Goal: Information Seeking & Learning: Learn about a topic

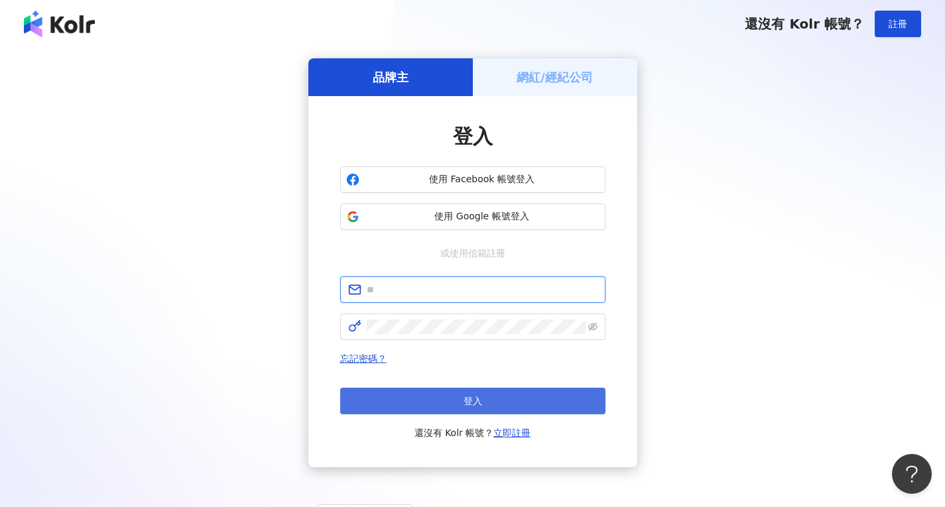
type input "**********"
click at [455, 400] on button "登入" at bounding box center [472, 401] width 265 height 27
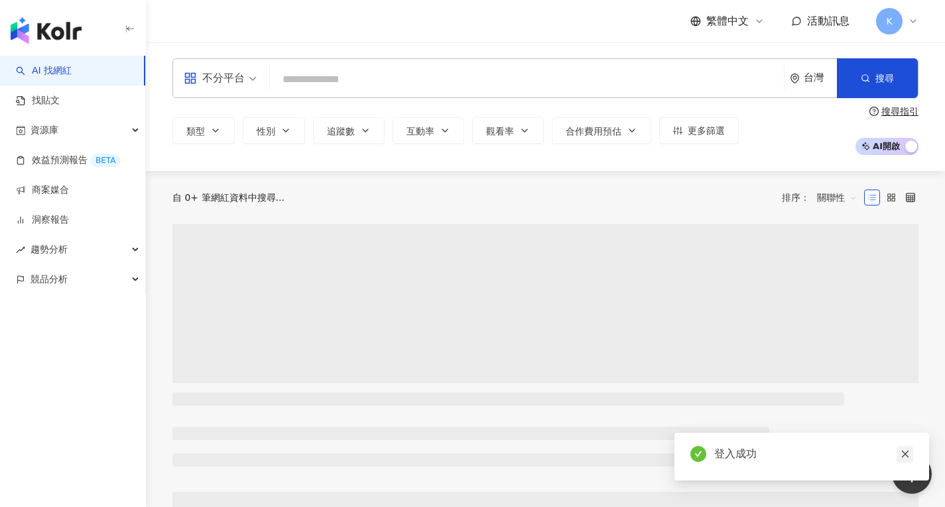
click at [904, 454] on icon "close" at bounding box center [904, 454] width 7 height 7
click at [298, 84] on input "search" at bounding box center [526, 79] width 503 height 25
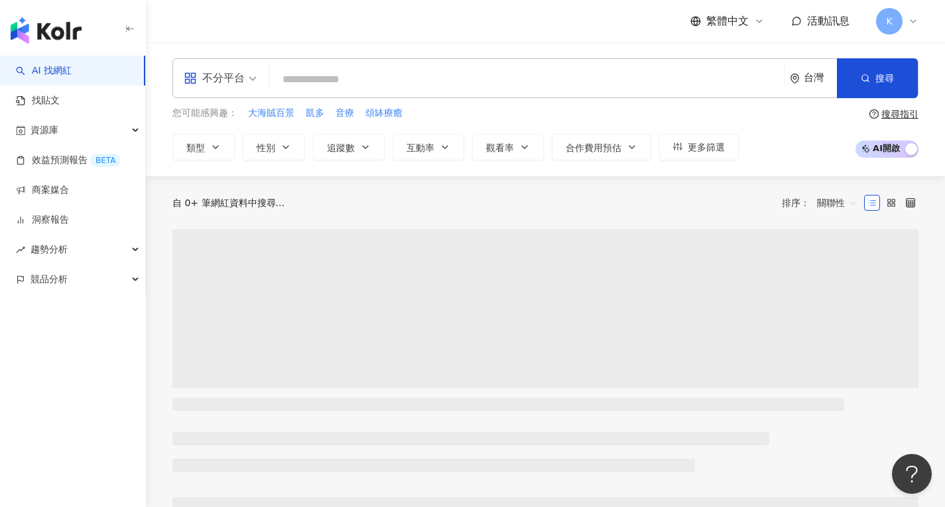
paste input "**********"
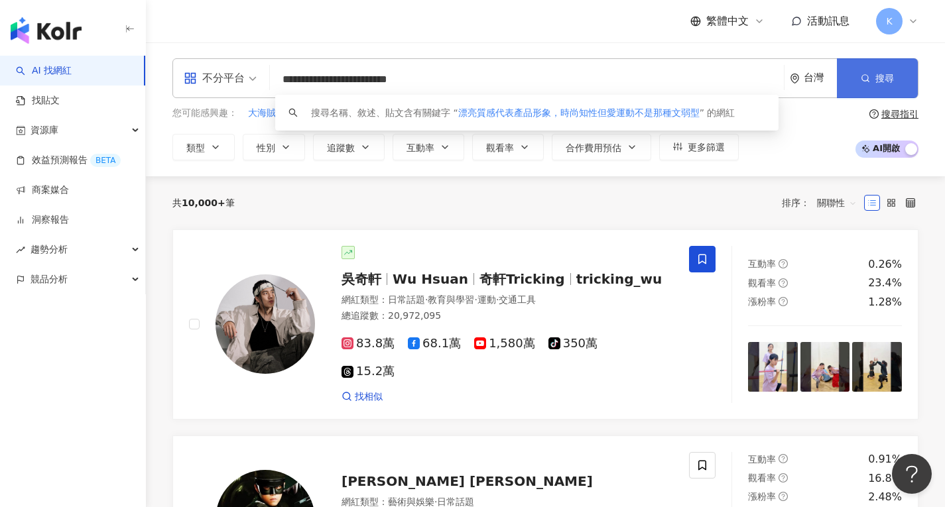
type input "**********"
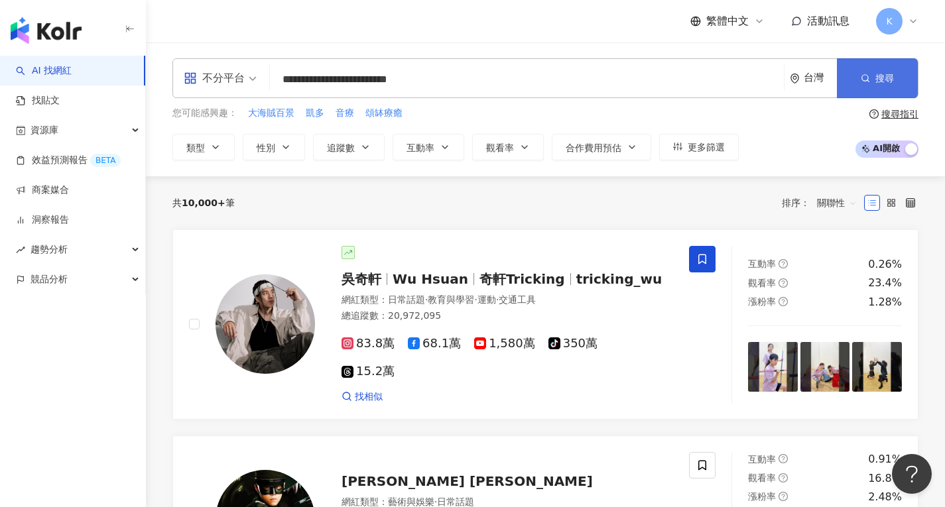
click at [886, 80] on span "搜尋" at bounding box center [885, 78] width 19 height 11
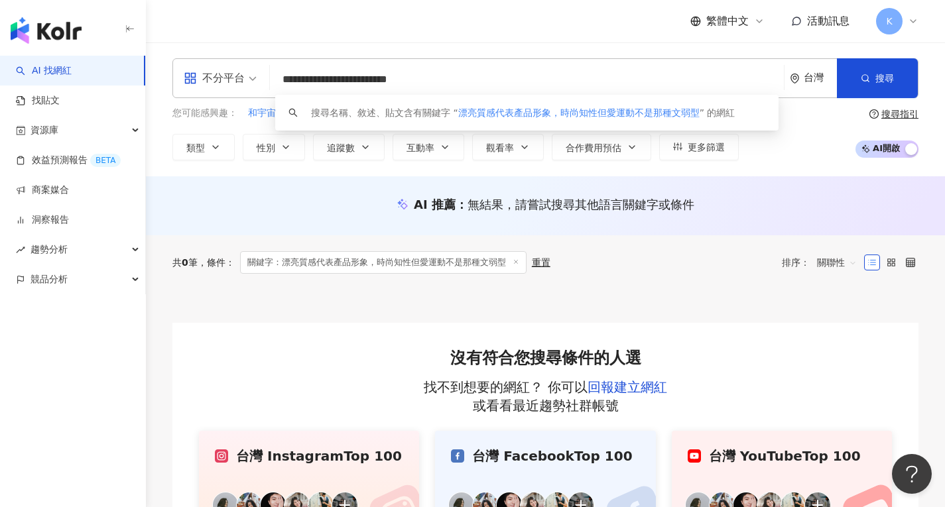
click at [639, 82] on input "**********" at bounding box center [526, 79] width 503 height 25
click at [62, 32] on img "button" at bounding box center [46, 30] width 71 height 27
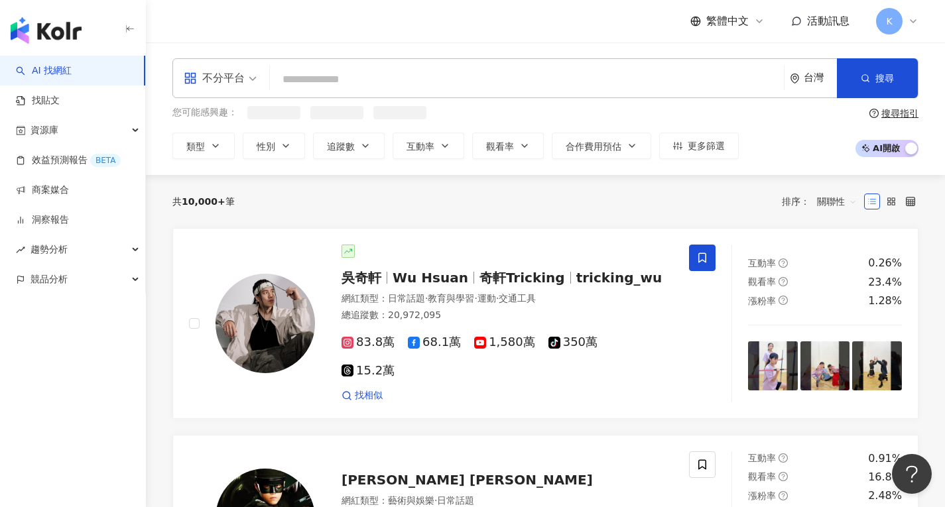
click at [360, 88] on input "search" at bounding box center [526, 79] width 503 height 25
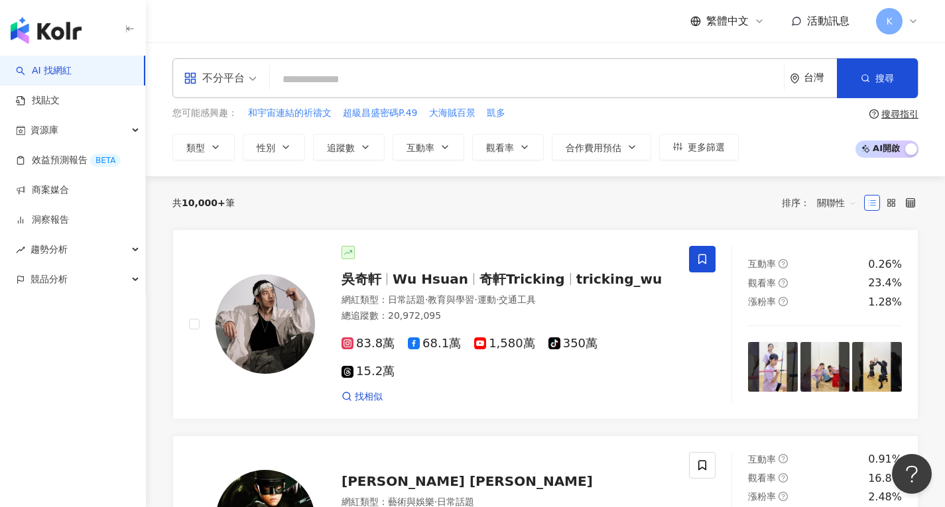
click at [365, 81] on input "search" at bounding box center [526, 79] width 503 height 25
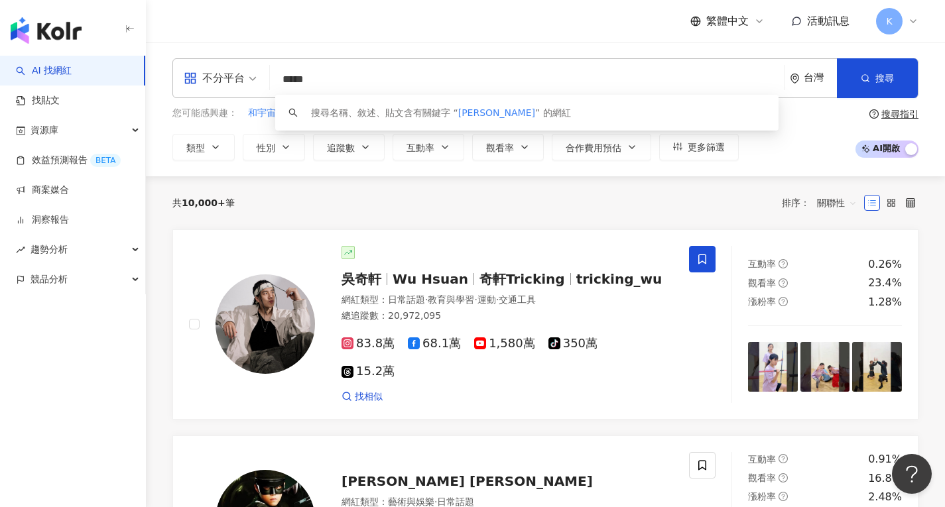
type input "***"
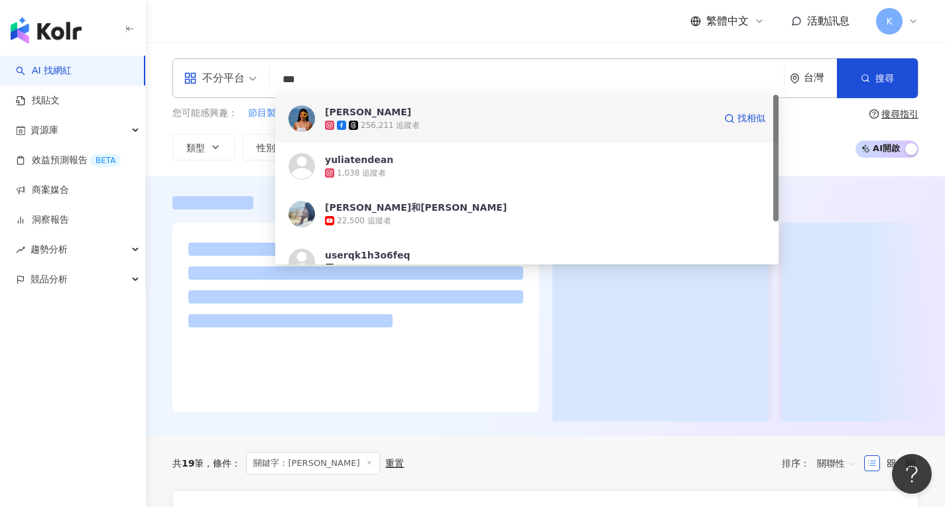
click at [338, 109] on div "王麗雅" at bounding box center [368, 111] width 86 height 13
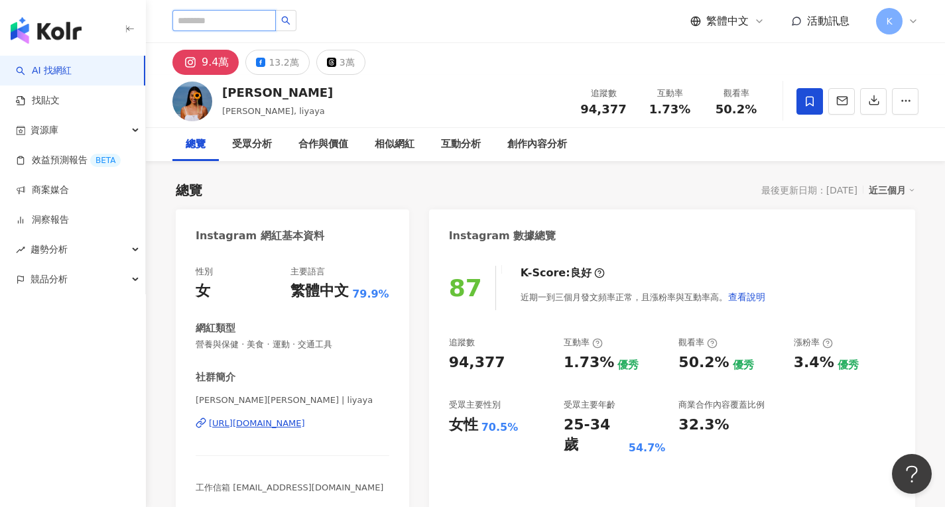
click at [241, 17] on input "search" at bounding box center [223, 20] width 103 height 21
type input "*"
click at [214, 22] on input "search" at bounding box center [223, 20] width 103 height 21
type input "*"
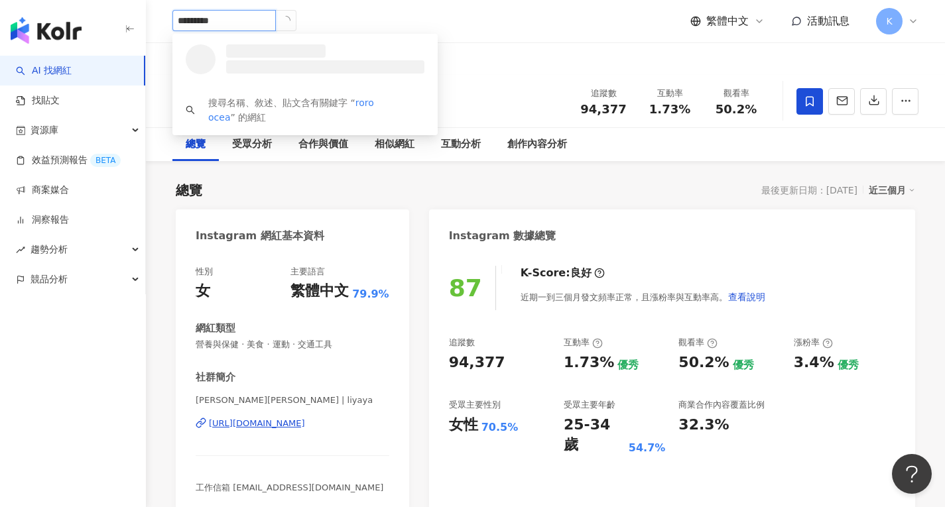
type input "**********"
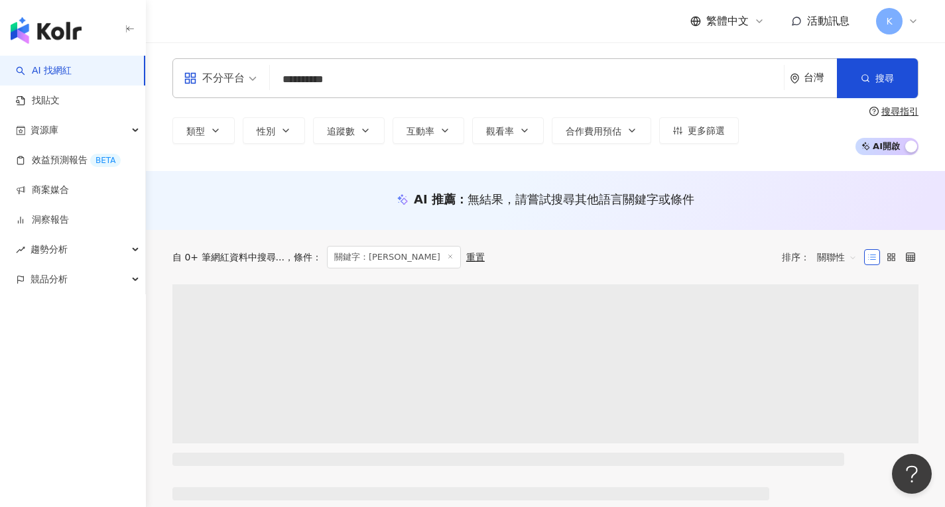
click at [310, 82] on input "**********" at bounding box center [526, 79] width 503 height 25
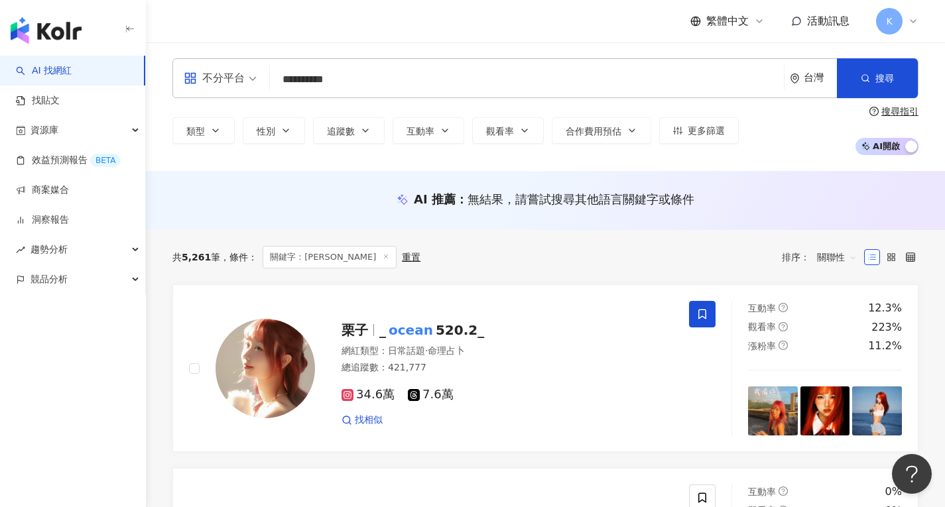
click at [414, 74] on input "**********" at bounding box center [526, 79] width 503 height 25
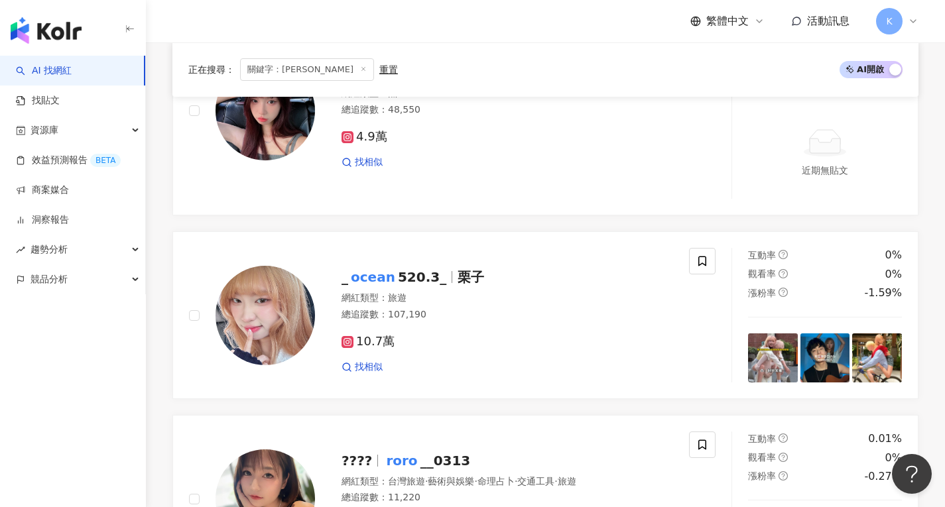
scroll to position [464, 0]
click at [45, 23] on img "button" at bounding box center [46, 30] width 71 height 27
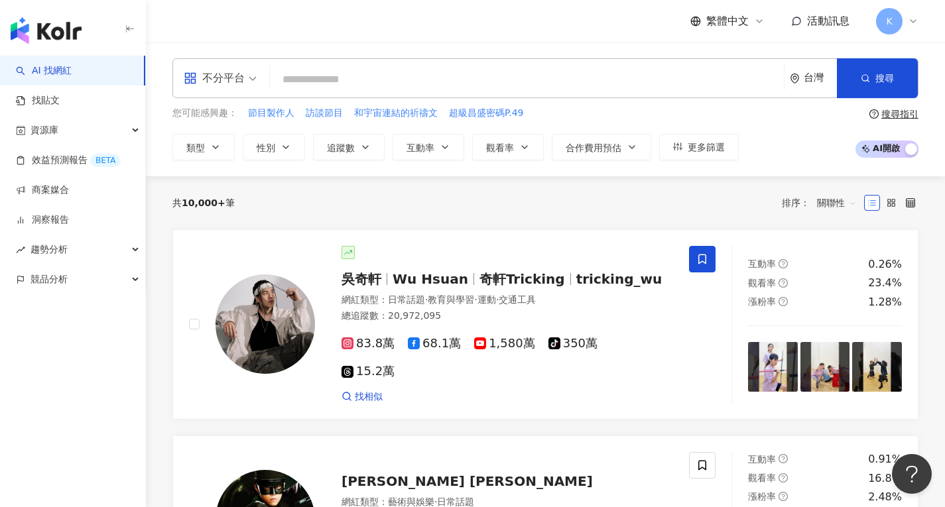
click at [405, 76] on input "search" at bounding box center [526, 79] width 503 height 25
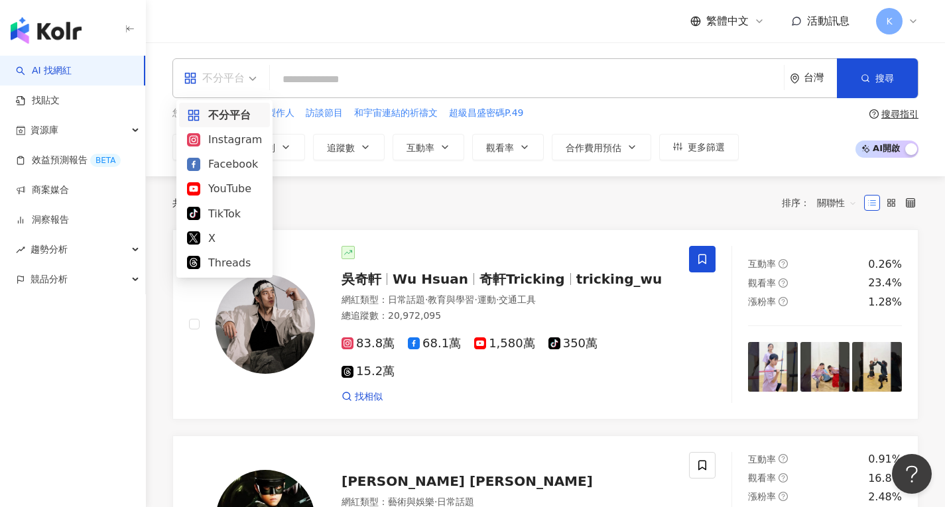
click at [245, 80] on span "不分平台" at bounding box center [220, 78] width 73 height 21
click at [228, 140] on div "Instagram" at bounding box center [224, 139] width 75 height 17
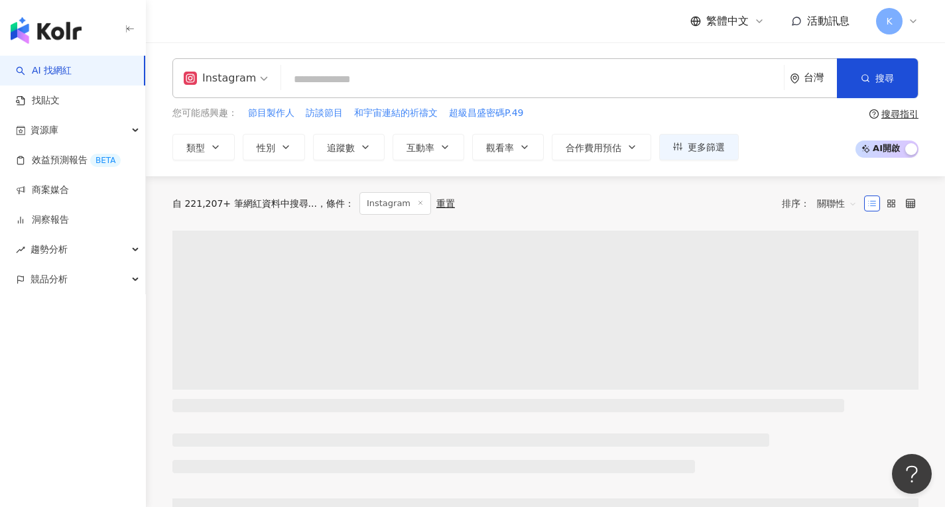
click at [367, 73] on input "search" at bounding box center [533, 79] width 492 height 25
click at [220, 154] on button "類型" at bounding box center [203, 147] width 62 height 27
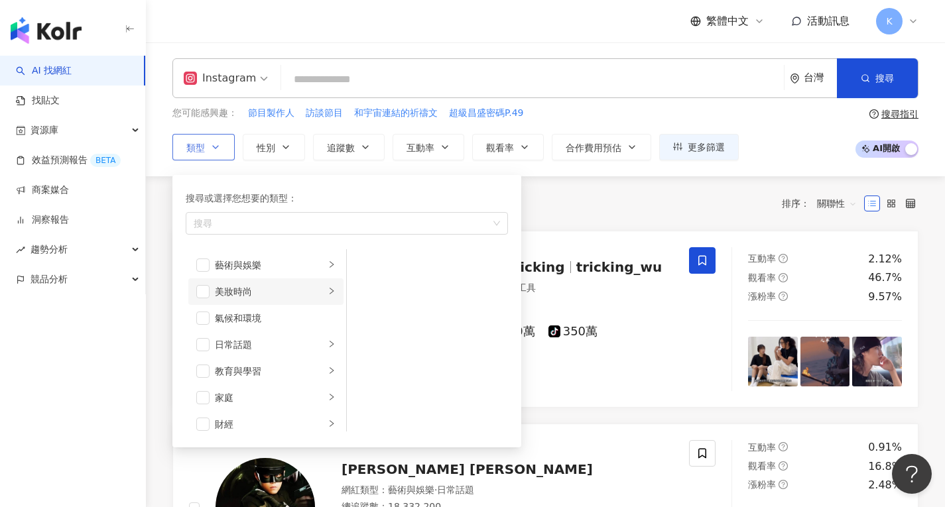
click at [264, 296] on div "美妝時尚" at bounding box center [270, 292] width 110 height 15
click at [196, 291] on span "button" at bounding box center [202, 291] width 13 height 13
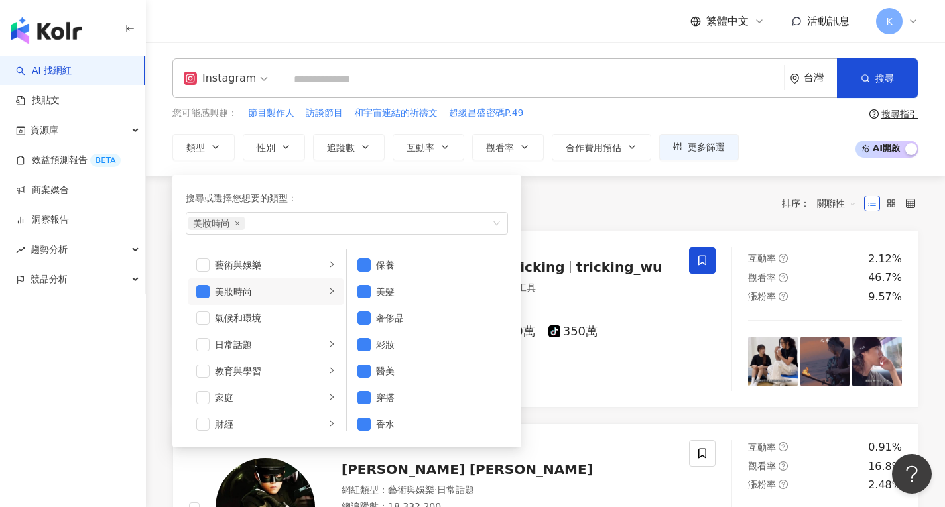
click at [584, 197] on div "共 10,000+ 筆 條件 ： Instagram 重置 排序： 關聯性" at bounding box center [545, 203] width 746 height 23
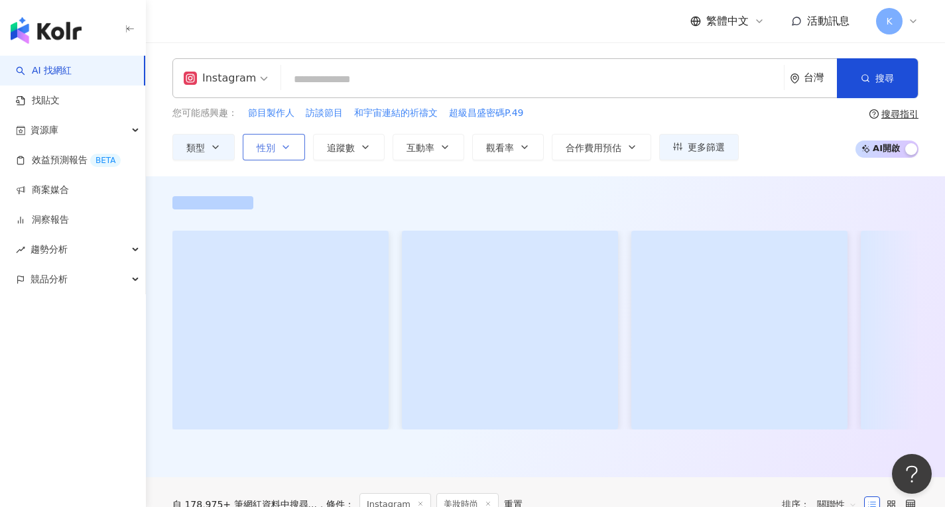
click at [295, 149] on button "性別" at bounding box center [274, 147] width 62 height 27
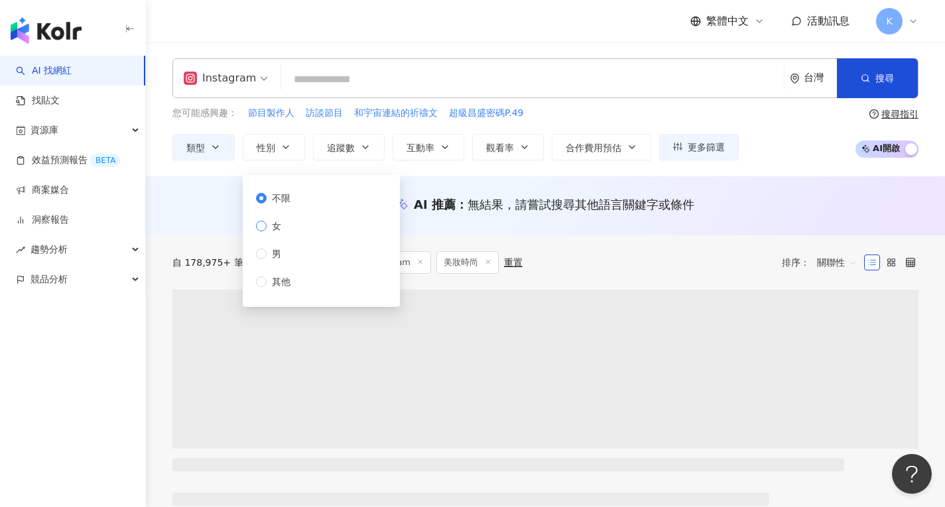
click at [273, 227] on span "女" at bounding box center [277, 226] width 20 height 15
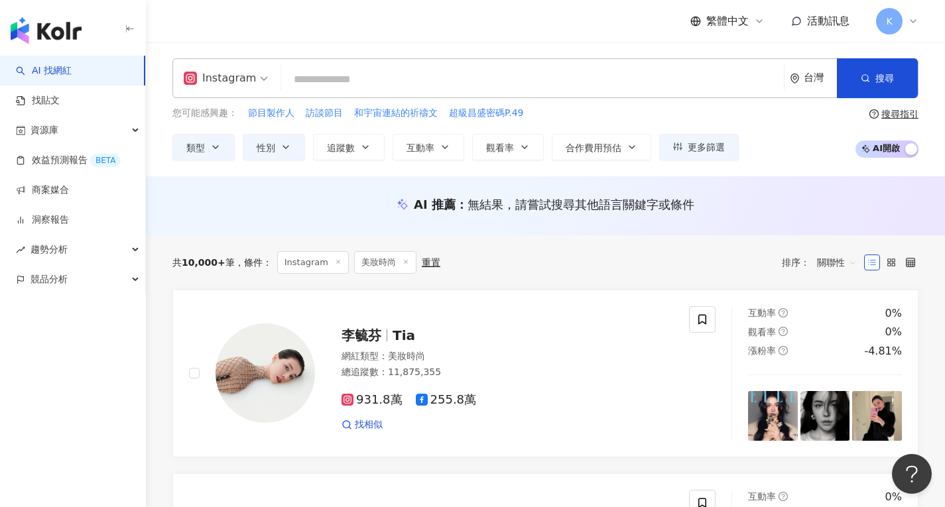
click at [783, 196] on div "AI 推薦 ： 無結果，請嘗試搜尋其他語言關鍵字或條件" at bounding box center [545, 204] width 746 height 17
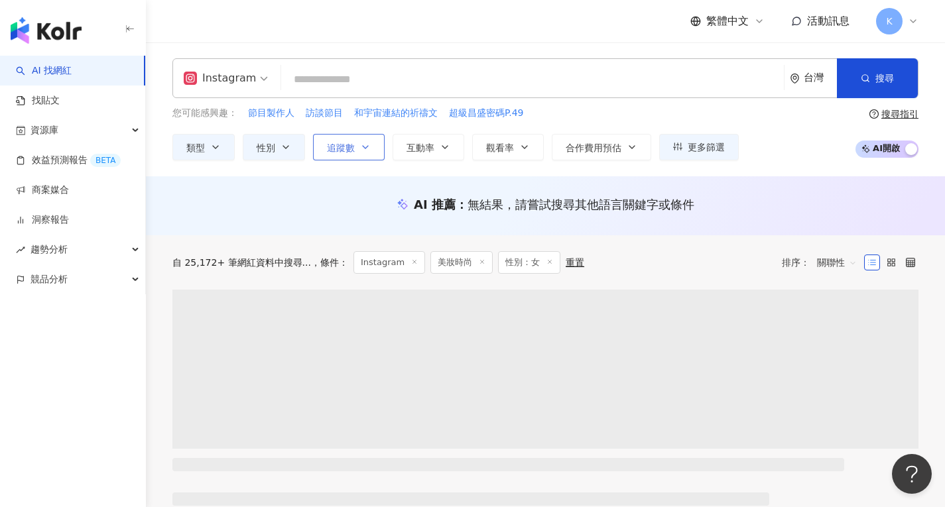
click at [370, 151] on icon "button" at bounding box center [365, 147] width 11 height 11
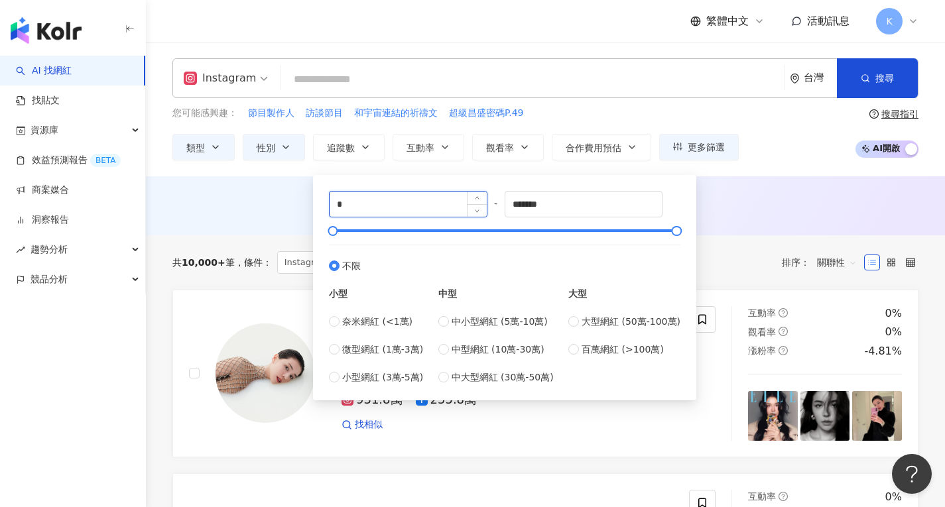
drag, startPoint x: 419, startPoint y: 205, endPoint x: 348, endPoint y: 205, distance: 71.0
click at [348, 205] on input "*" at bounding box center [408, 204] width 157 height 25
drag, startPoint x: 346, startPoint y: 205, endPoint x: 322, endPoint y: 212, distance: 24.3
click at [323, 209] on div "* - ******* 不限 小型 奈米網紅 (<1萬) 微型網紅 (1萬-3萬) 小型網紅 (3萬-5萬) 中型 中小型網紅 (5萬-10萬) 中型網紅 (…" at bounding box center [504, 288] width 367 height 210
type input "******"
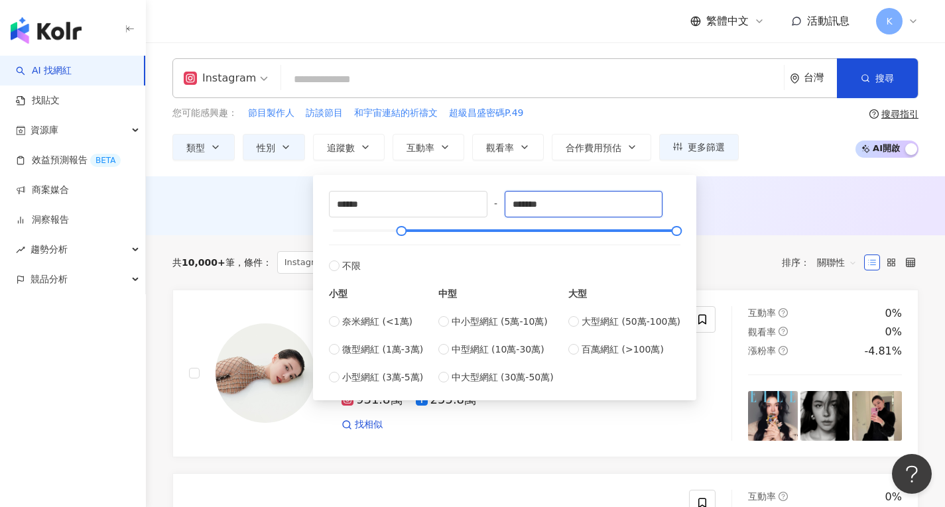
drag, startPoint x: 527, startPoint y: 205, endPoint x: 506, endPoint y: 208, distance: 20.8
click at [506, 208] on div "****** - ******* 不限 小型 奈米網紅 (<1萬) 微型網紅 (1萬-3萬) 小型網紅 (3萬-5萬) 中型 中小型網紅 (5萬-10萬) 中…" at bounding box center [505, 288] width 352 height 194
click at [571, 205] on input "******" at bounding box center [583, 204] width 157 height 25
click at [685, 237] on div "****** - ****** 不限 小型 奈米網紅 (<1萬) 微型網紅 (1萬-3萬) 小型網紅 (3萬-5萬) 中型 中小型網紅 (5萬-10萬) 中型…" at bounding box center [504, 288] width 367 height 210
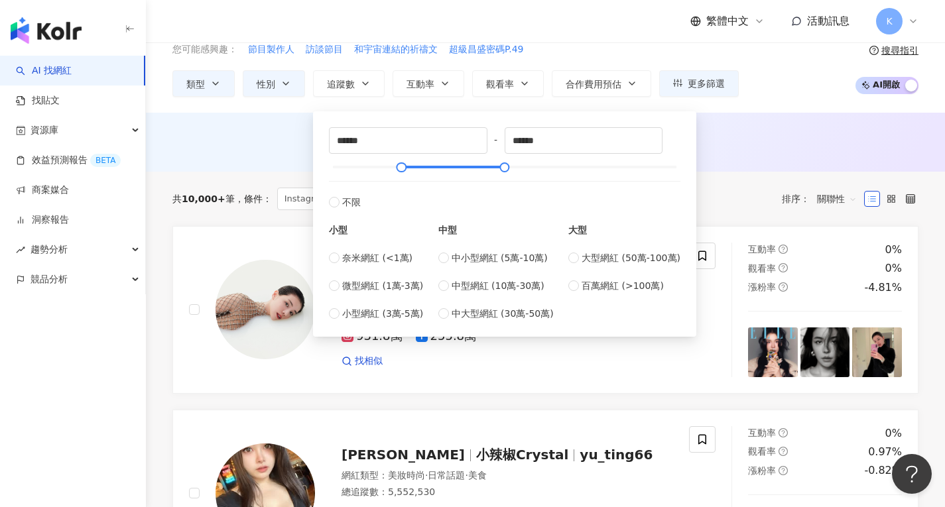
click at [683, 155] on div "****** - ****** 不限 小型 奈米網紅 (<1萬) 微型網紅 (1萬-3萬) 小型網紅 (3萬-5萬) 中型 中小型網紅 (5萬-10萬) 中型…" at bounding box center [504, 224] width 367 height 210
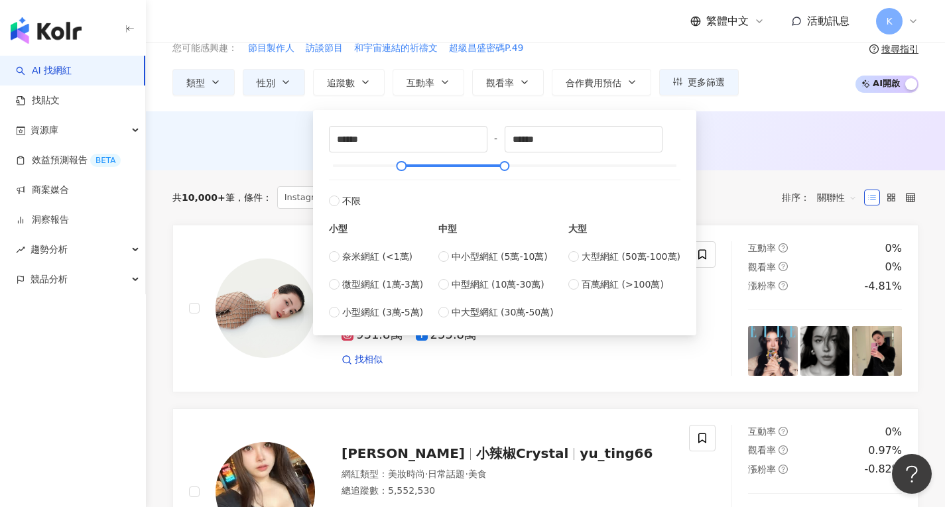
scroll to position [66, 0]
click at [586, 142] on input "******" at bounding box center [583, 138] width 157 height 25
click at [727, 150] on div "AI 推薦 ： 無結果，請嘗試搜尋其他語言關鍵字或條件" at bounding box center [545, 143] width 799 height 25
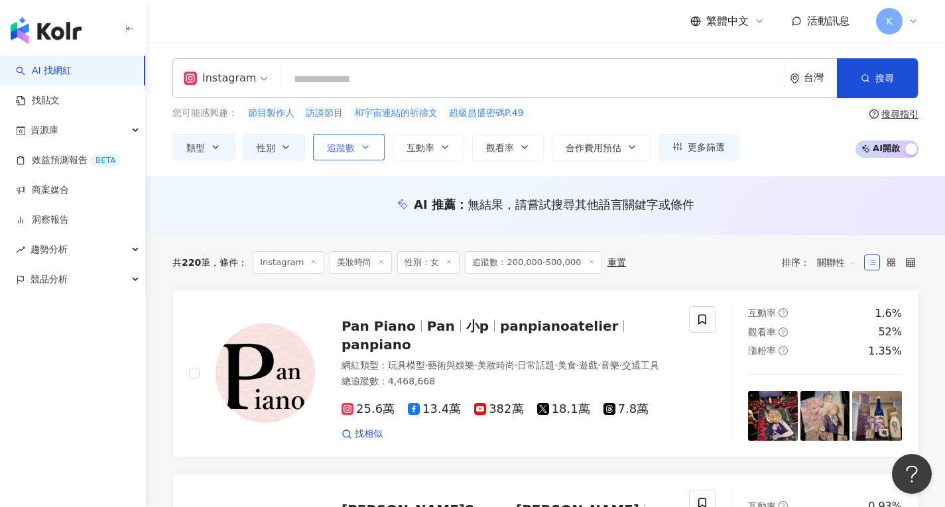
click at [373, 152] on button "追蹤數" at bounding box center [349, 147] width 72 height 27
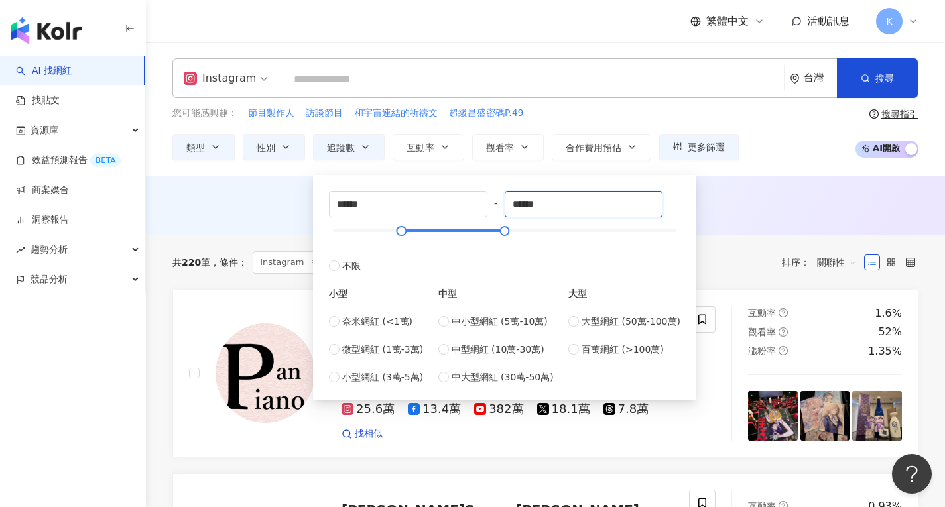
drag, startPoint x: 522, startPoint y: 203, endPoint x: 503, endPoint y: 208, distance: 20.0
click at [507, 203] on div "****** - ****** 不限 小型 奈米網紅 (<1萬) 微型網紅 (1萬-3萬) 小型網紅 (3萬-5萬) 中型 中小型網紅 (5萬-10萬) 中型…" at bounding box center [505, 288] width 352 height 194
type input "******"
click at [739, 210] on div "AI 推薦 ： 無結果，請嘗試搜尋其他語言關鍵字或條件" at bounding box center [545, 204] width 746 height 17
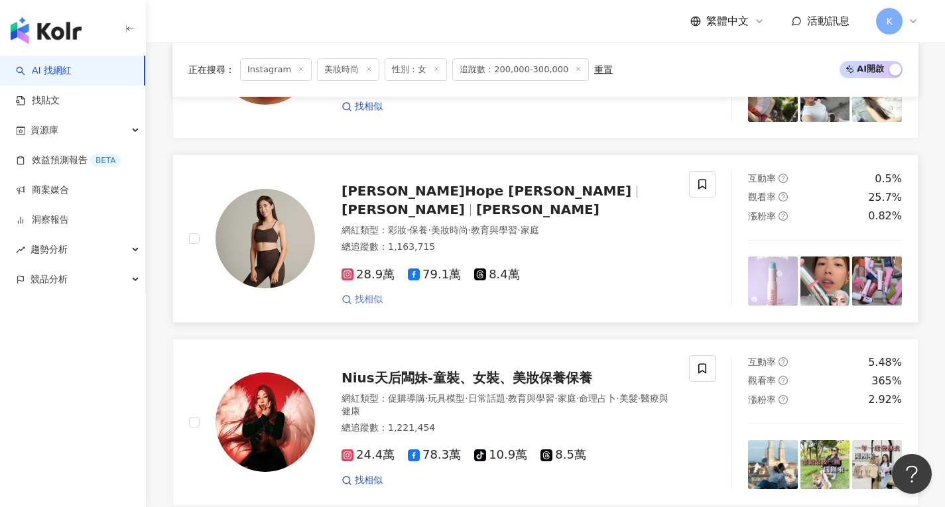
scroll to position [2253, 0]
click at [368, 293] on span "找相似" at bounding box center [369, 299] width 28 height 13
click at [362, 182] on span "林可彤 Hope Lin" at bounding box center [487, 190] width 290 height 16
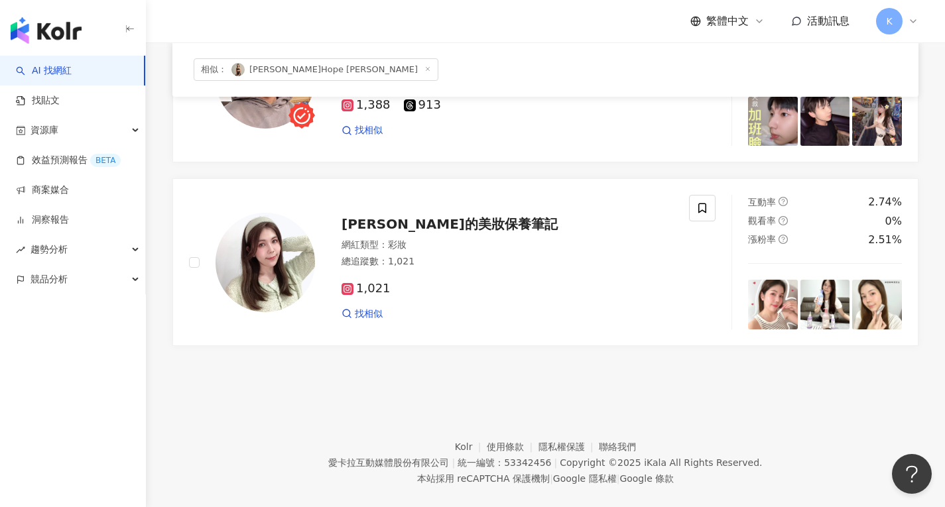
scroll to position [2103, 0]
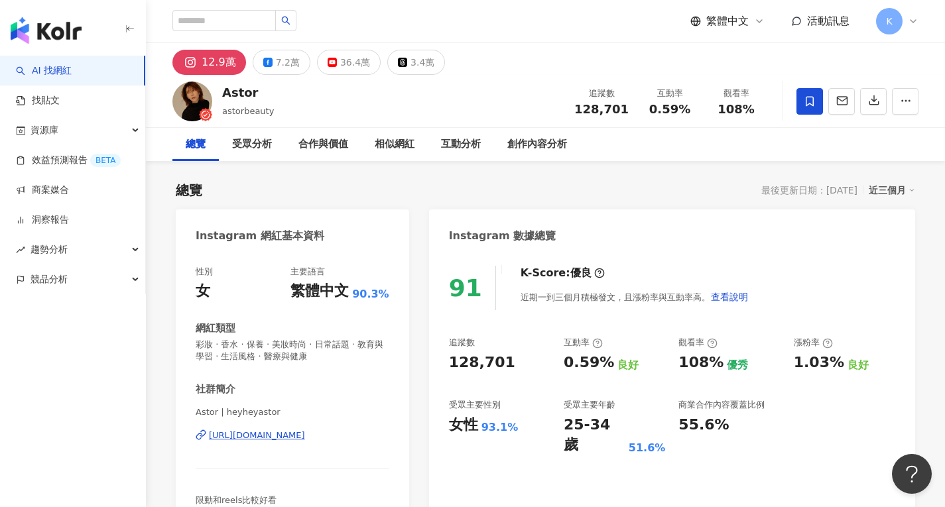
click at [219, 59] on div "12.9萬" at bounding box center [219, 62] width 34 height 19
click at [903, 99] on icon "button" at bounding box center [906, 101] width 12 height 12
click at [723, 181] on div "總覽 最後更新日期：2025/10/7 近三個月" at bounding box center [546, 190] width 740 height 19
click at [190, 103] on img at bounding box center [192, 102] width 40 height 40
click at [208, 67] on div "12.9萬" at bounding box center [219, 62] width 34 height 19
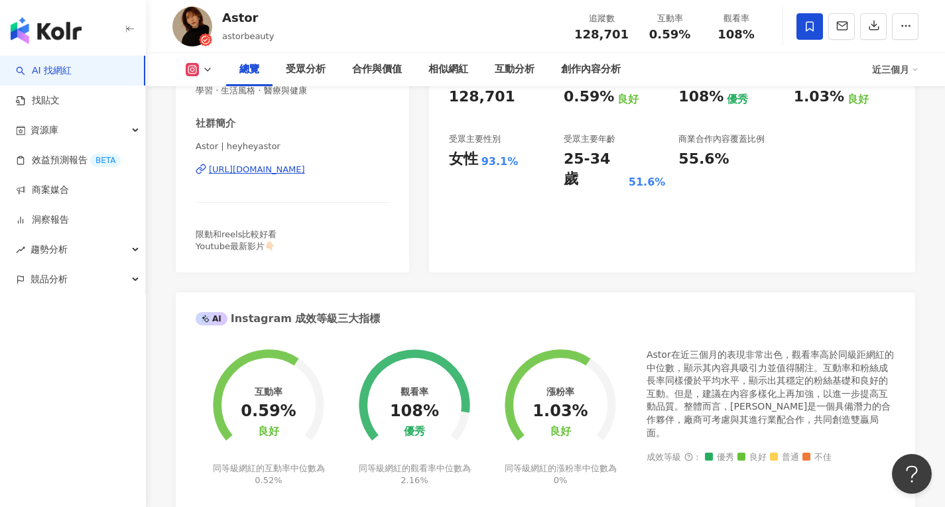
scroll to position [265, 0]
click at [305, 172] on div "https://www.instagram.com/heyheyastor/" at bounding box center [257, 171] width 96 height 12
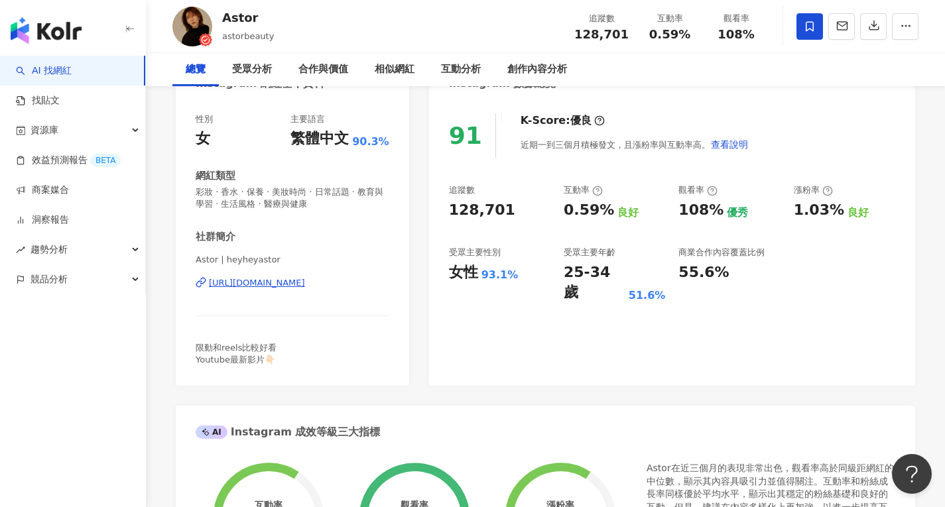
scroll to position [0, 0]
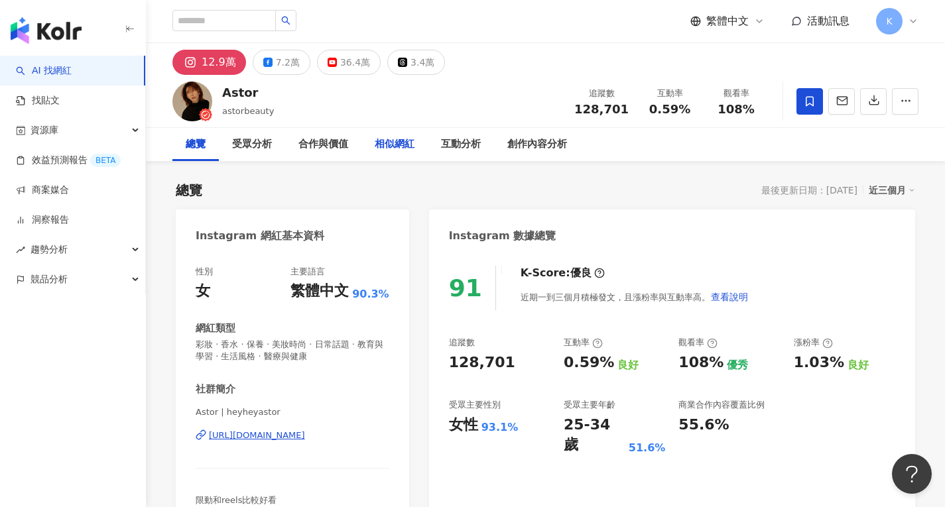
click at [401, 139] on div "相似網紅" at bounding box center [395, 145] width 40 height 16
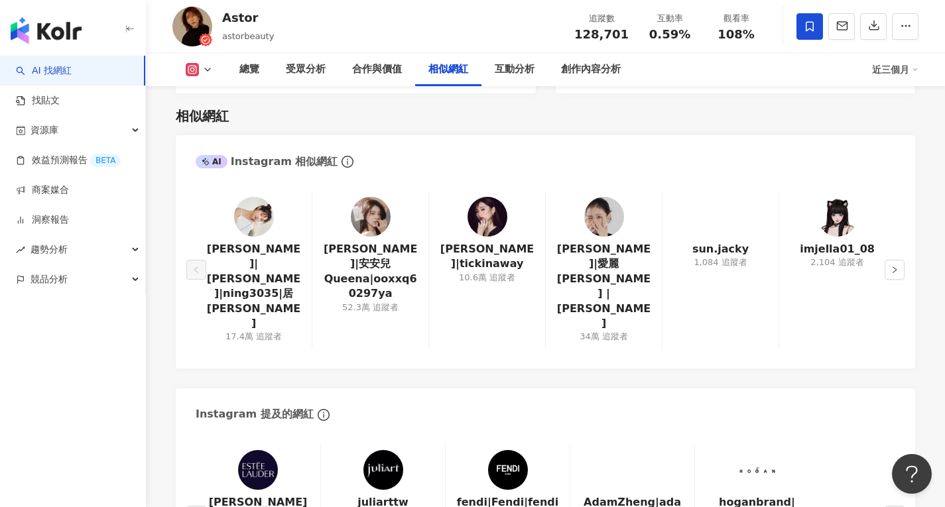
scroll to position [2146, 0]
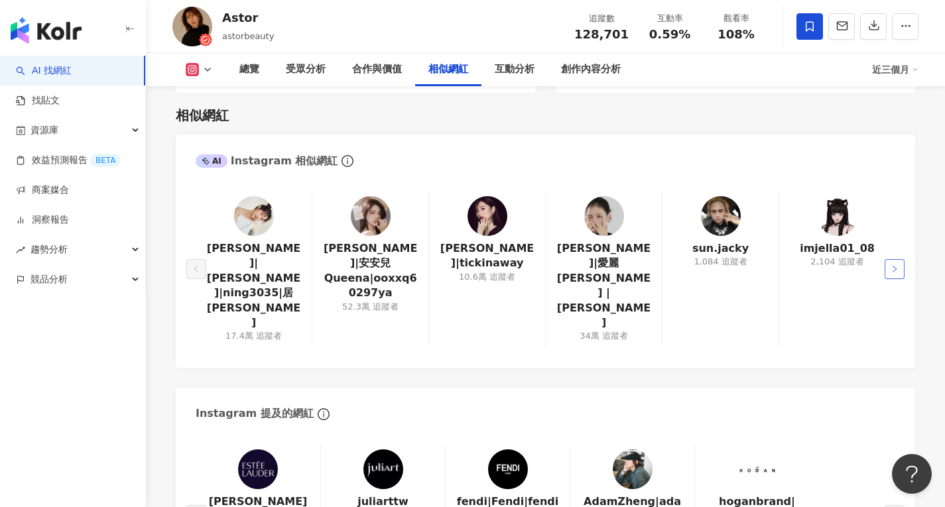
click at [895, 265] on icon "right" at bounding box center [895, 269] width 8 height 8
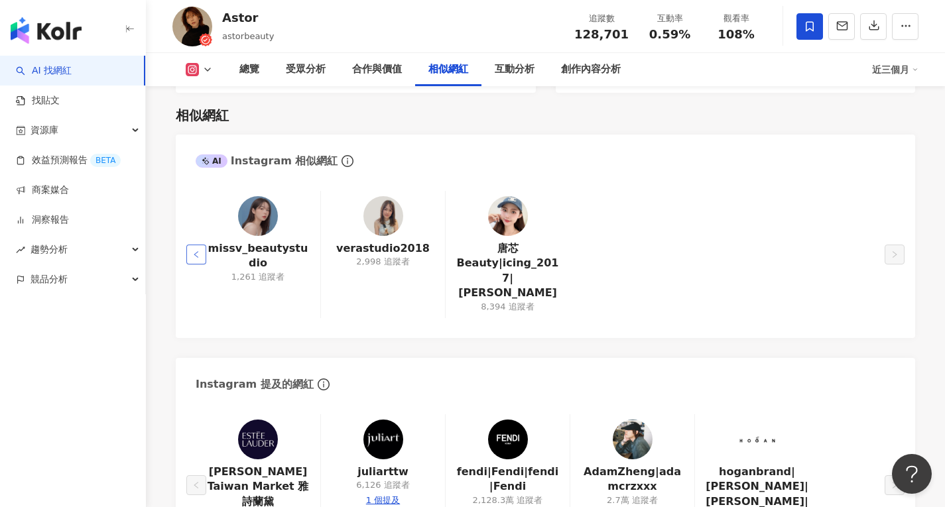
click at [196, 245] on button "button" at bounding box center [196, 255] width 20 height 20
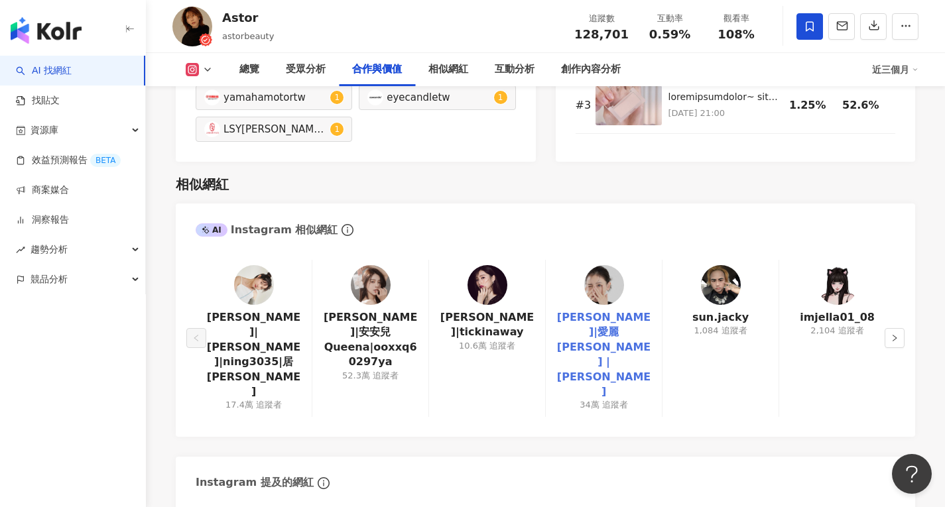
scroll to position [2078, 0]
click at [608, 310] on link "蔡昕言|愛麗 Ellie |ellieciouss" at bounding box center [604, 354] width 95 height 89
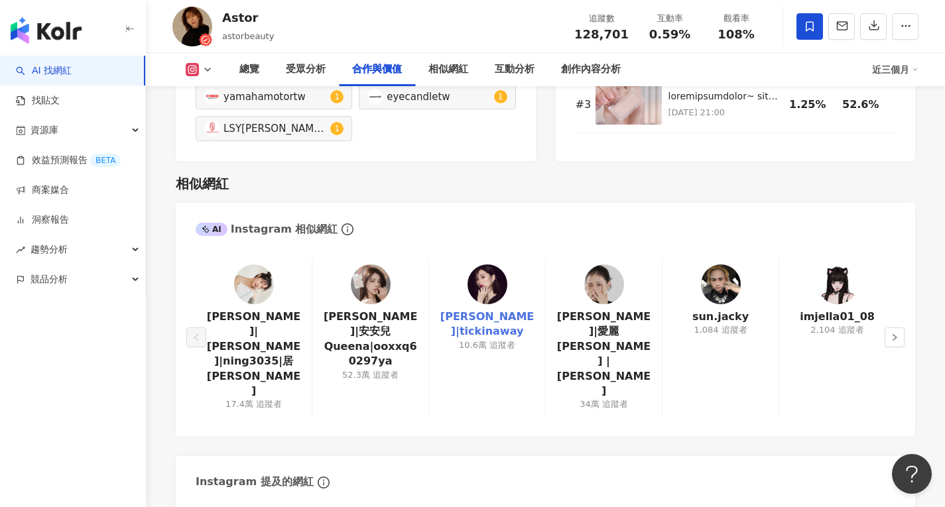
click at [499, 310] on link "朱綺綺|tickinaway" at bounding box center [487, 325] width 95 height 30
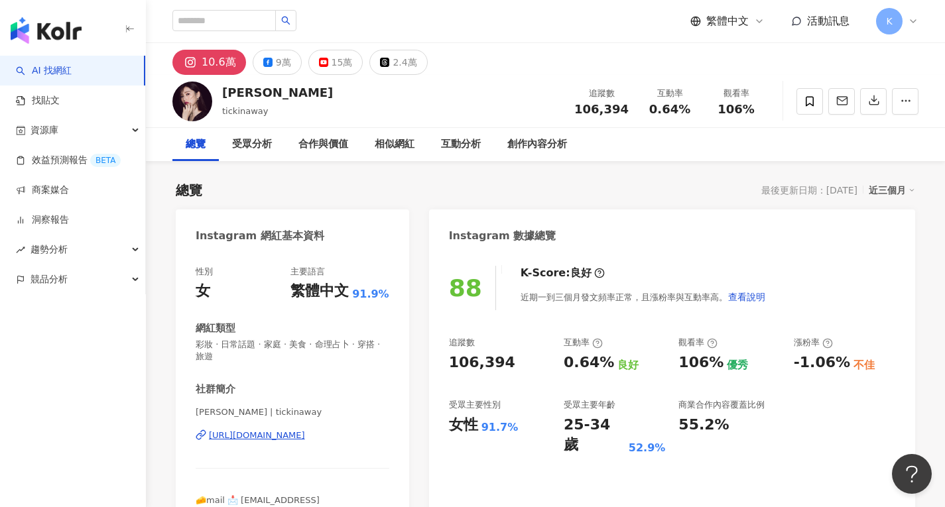
click at [260, 439] on div "[URL][DOMAIN_NAME]" at bounding box center [257, 436] width 96 height 12
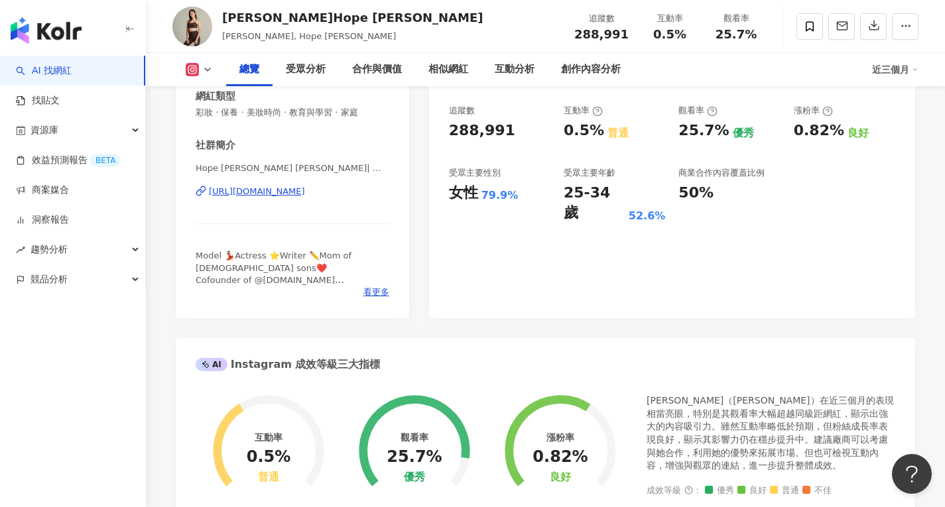
scroll to position [300, 0]
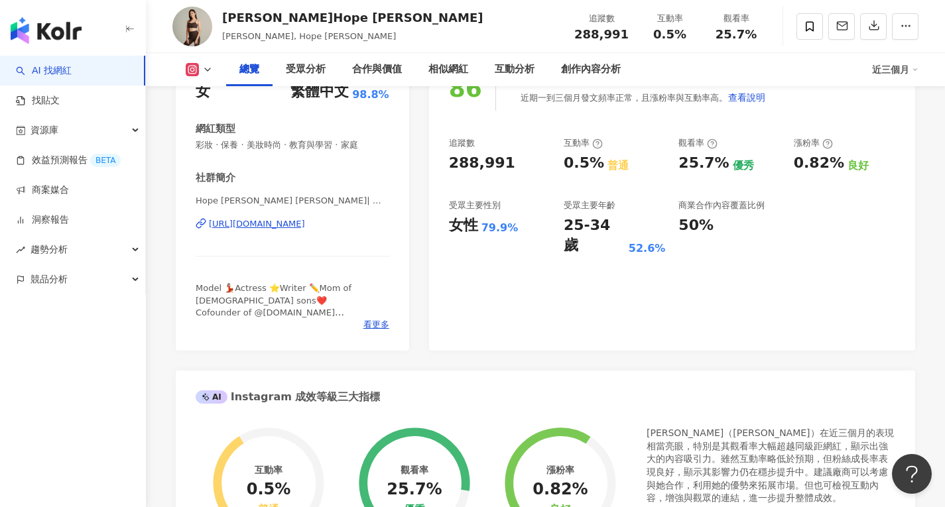
scroll to position [199, 0]
click at [452, 67] on div "相似網紅" at bounding box center [448, 70] width 40 height 16
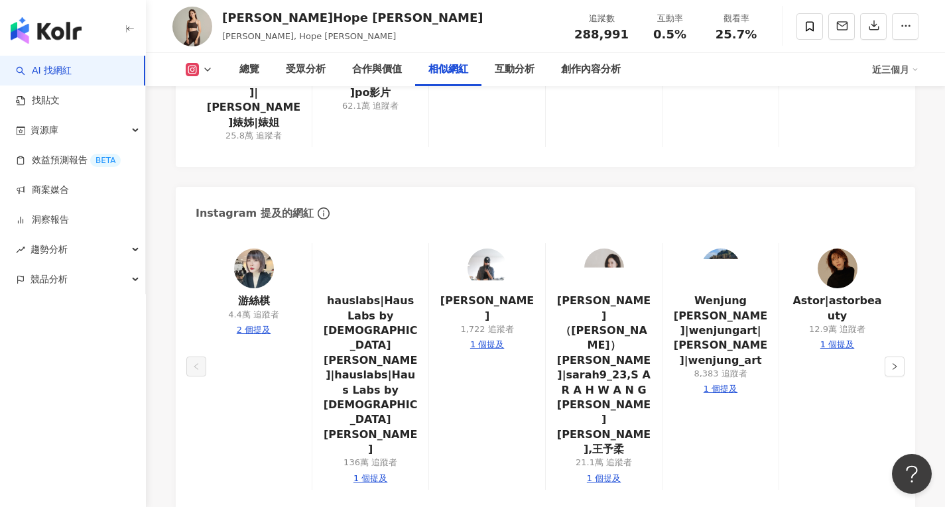
scroll to position [2352, 0]
click at [901, 187] on div "Instagram 提及的網紅" at bounding box center [546, 207] width 740 height 43
click at [897, 356] on button "button" at bounding box center [895, 366] width 20 height 20
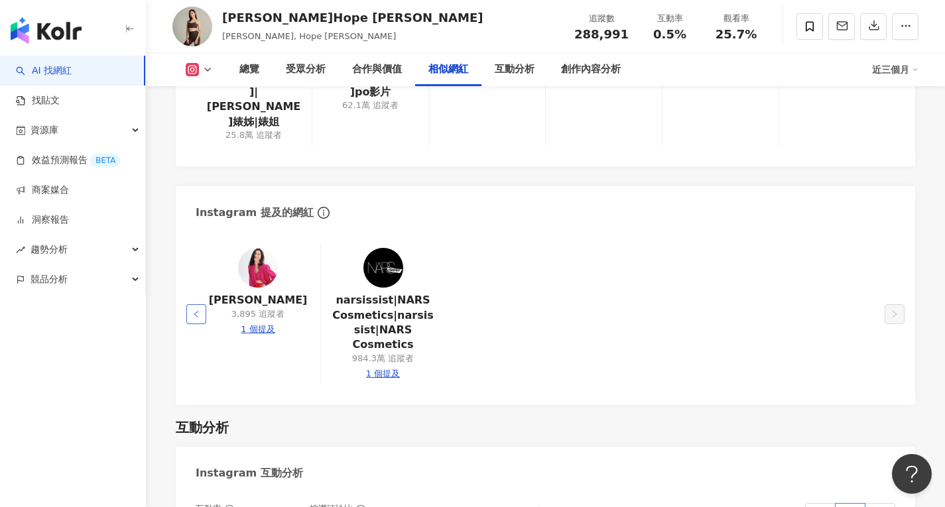
click at [202, 304] on button "button" at bounding box center [196, 314] width 20 height 20
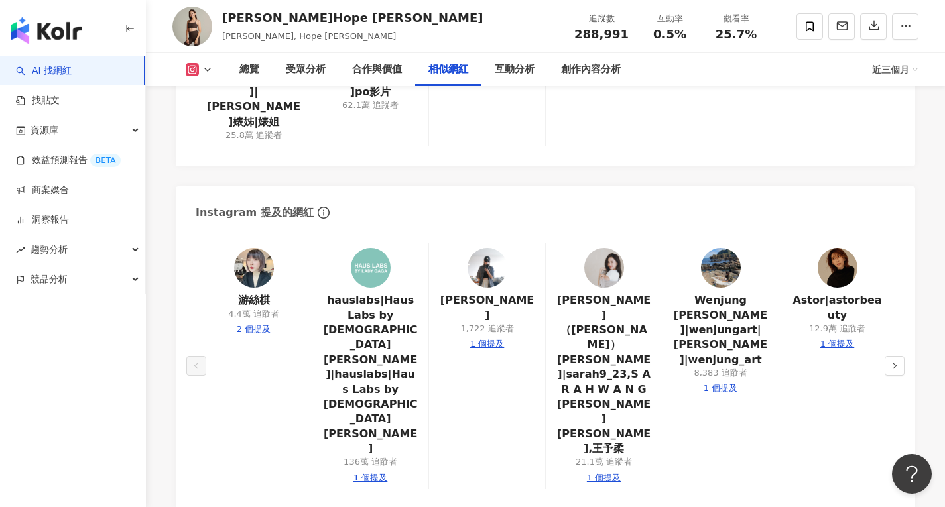
click at [202, 277] on div "游絲棋 4.4萬 追蹤者 2 個提及" at bounding box center [254, 366] width 116 height 247
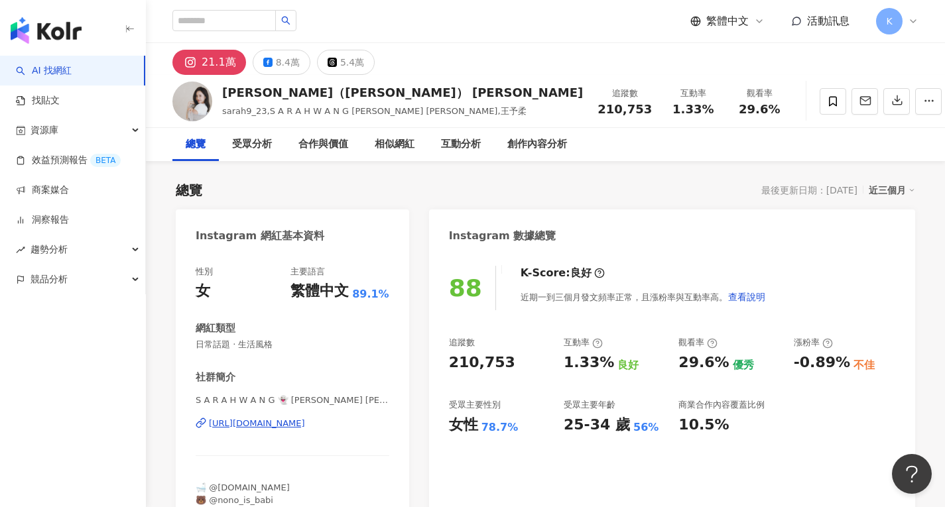
click at [265, 428] on div "[URL][DOMAIN_NAME]" at bounding box center [257, 424] width 96 height 12
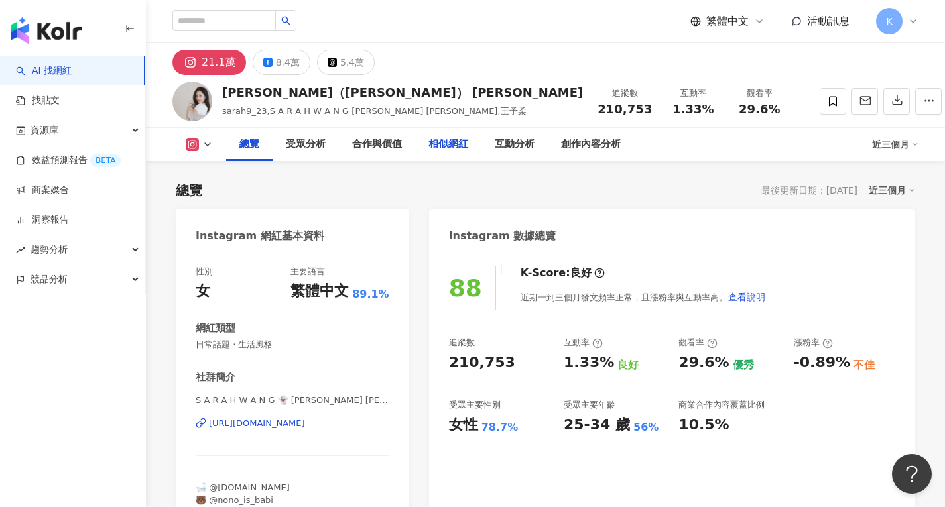
click at [443, 149] on div "相似網紅" at bounding box center [448, 145] width 40 height 16
click at [451, 143] on div "相似網紅" at bounding box center [448, 145] width 40 height 16
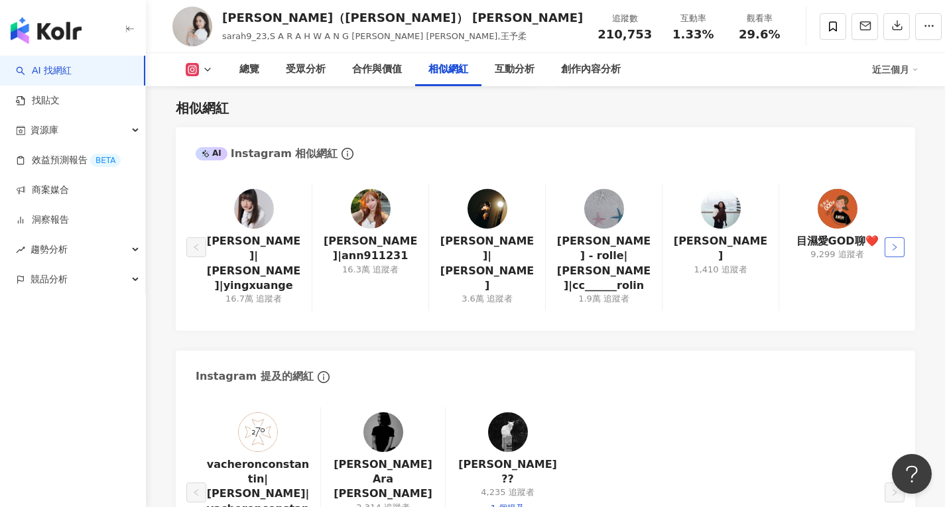
click at [893, 243] on icon "right" at bounding box center [895, 247] width 8 height 8
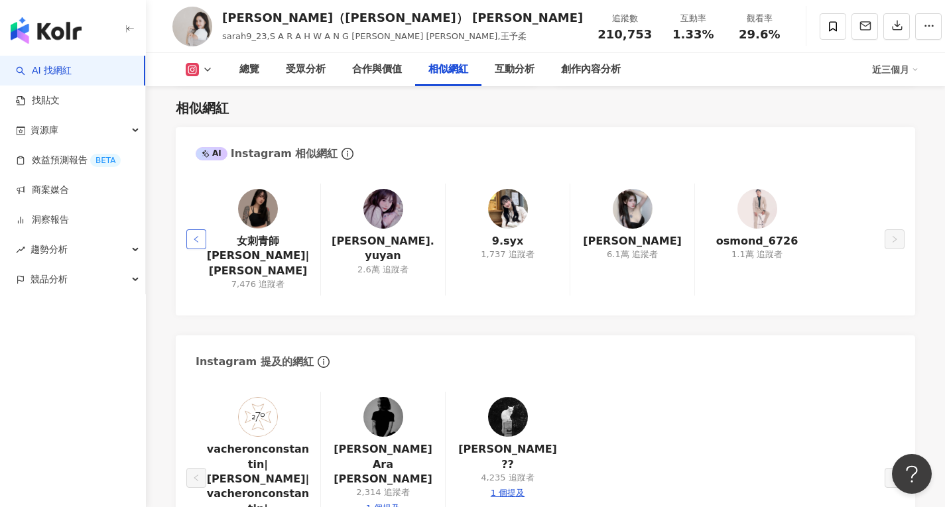
click at [199, 235] on icon "left" at bounding box center [196, 239] width 8 height 8
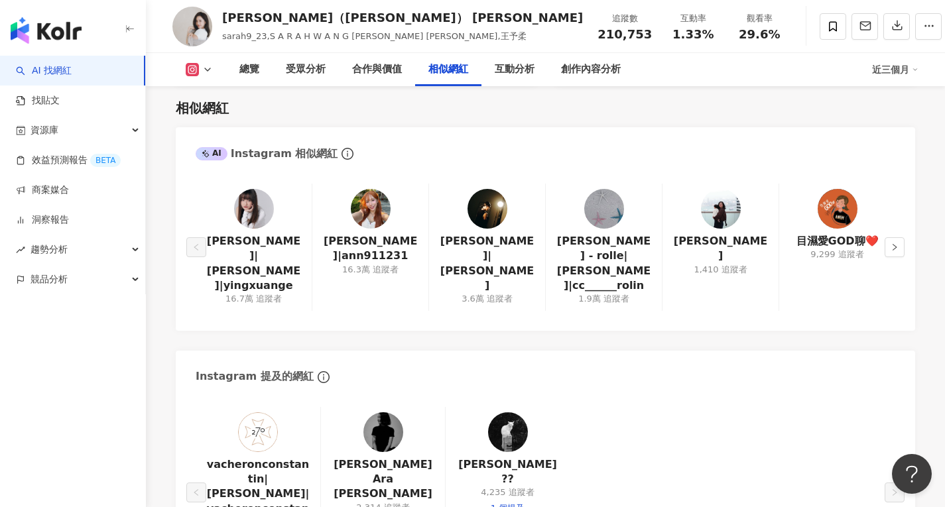
click at [365, 192] on img at bounding box center [371, 209] width 40 height 40
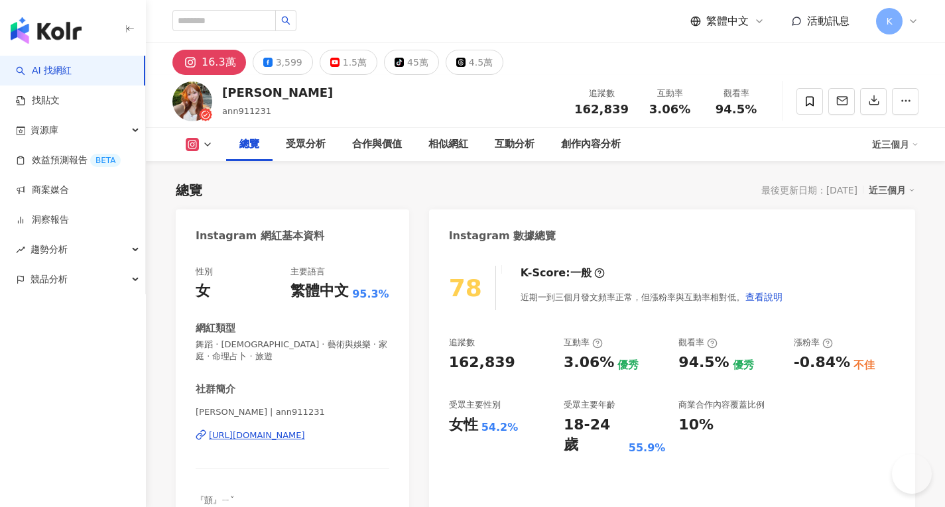
click at [262, 443] on div "[PERSON_NAME] | ann911231 [URL][DOMAIN_NAME]" at bounding box center [293, 446] width 194 height 78
click at [263, 434] on div "[URL][DOMAIN_NAME]" at bounding box center [257, 436] width 96 height 12
